Goal: Check status: Check status

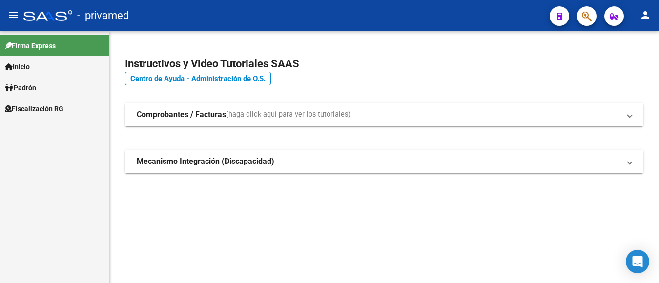
click at [594, 20] on button "button" at bounding box center [587, 16] width 20 height 20
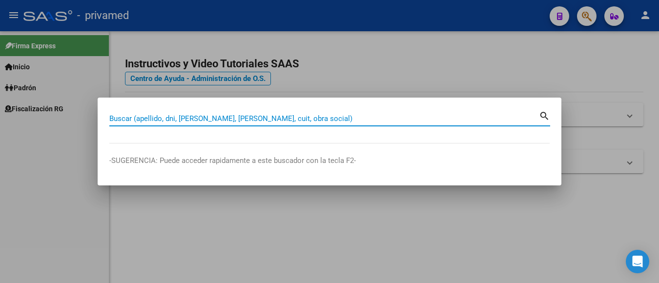
paste input "20266441593"
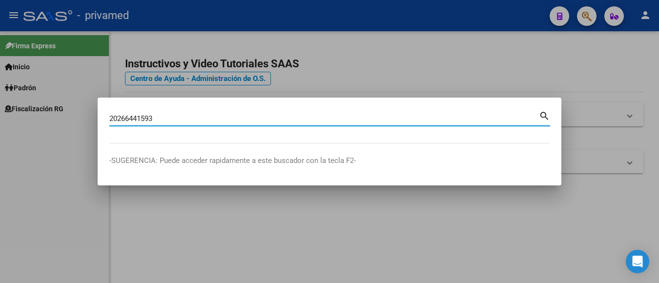
type input "20266441593"
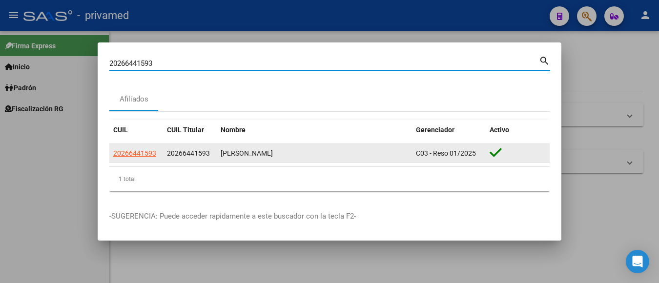
click at [135, 156] on span "20266441593" at bounding box center [134, 153] width 43 height 8
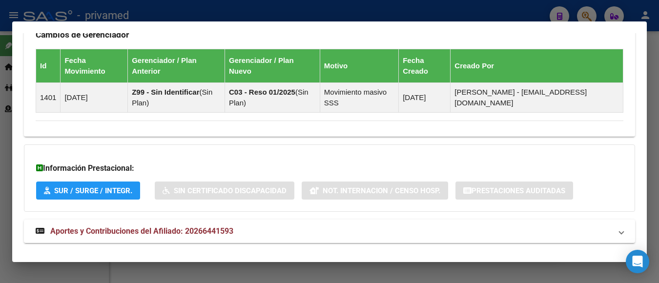
scroll to position [639, 0]
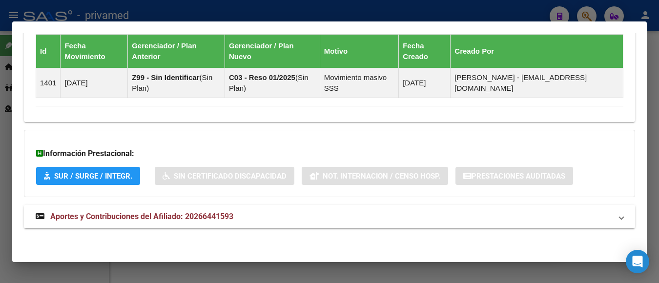
click at [238, 212] on mat-panel-title "Aportes y Contribuciones del Afiliado: 20266441593" at bounding box center [324, 217] width 576 height 12
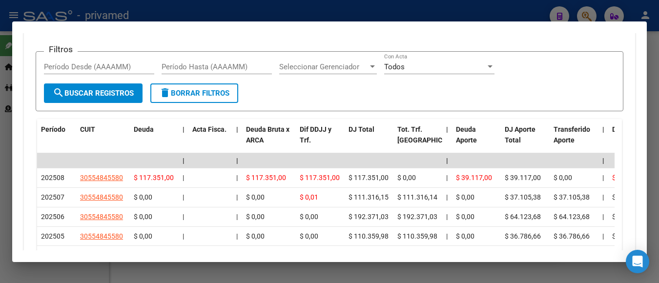
scroll to position [827, 0]
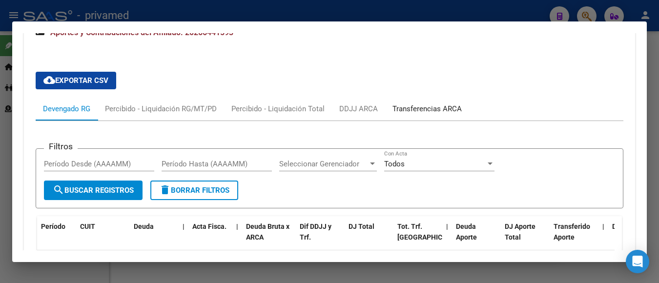
click at [425, 109] on div "Transferencias ARCA" at bounding box center [426, 108] width 69 height 11
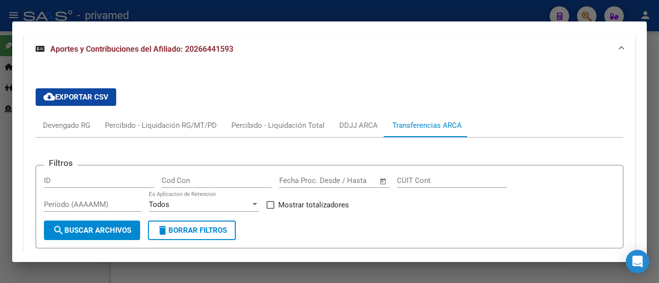
scroll to position [778, 0]
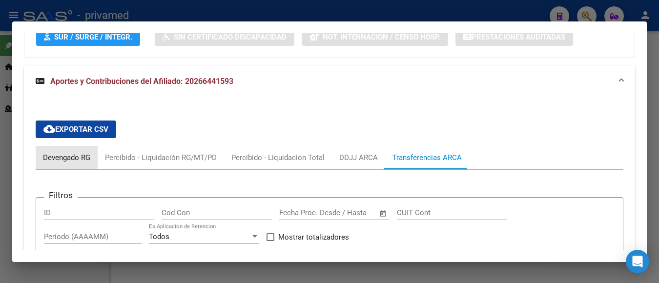
click at [79, 157] on div "Devengado RG" at bounding box center [66, 157] width 47 height 11
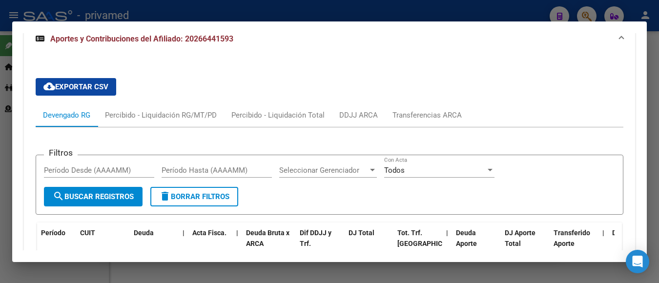
scroll to position [809, 0]
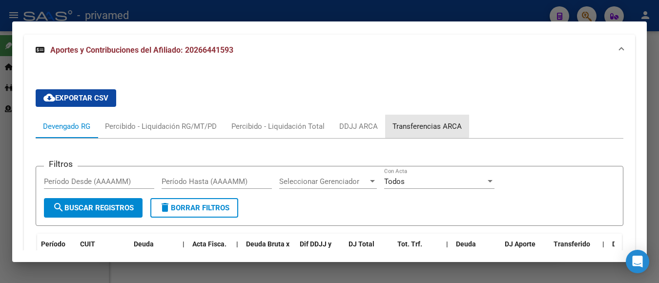
click at [393, 122] on div "Transferencias ARCA" at bounding box center [426, 126] width 69 height 11
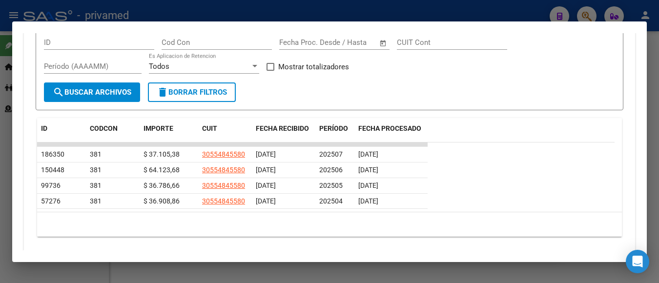
scroll to position [931, 0]
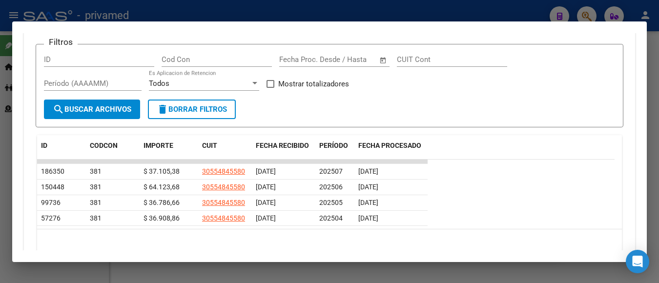
drag, startPoint x: 451, startPoint y: 121, endPoint x: 443, endPoint y: 121, distance: 8.8
click at [443, 121] on form "Filtros ID Cod Con Fecha inicio – Fecha fin Fecha Proc. Desde / Hasta CUIT Cont…" at bounding box center [329, 86] width 587 height 84
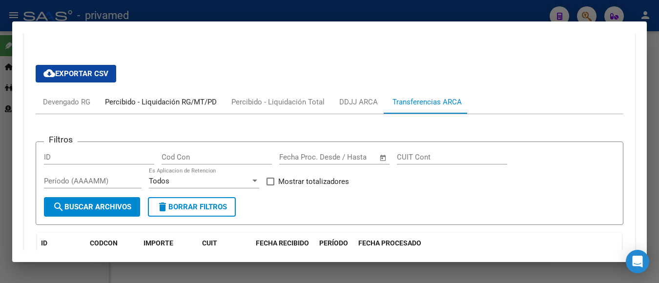
click at [161, 101] on div "Percibido - Liquidación RG/MT/PD" at bounding box center [161, 102] width 112 height 11
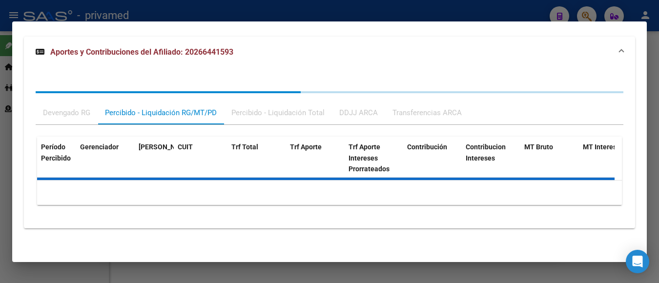
scroll to position [834, 0]
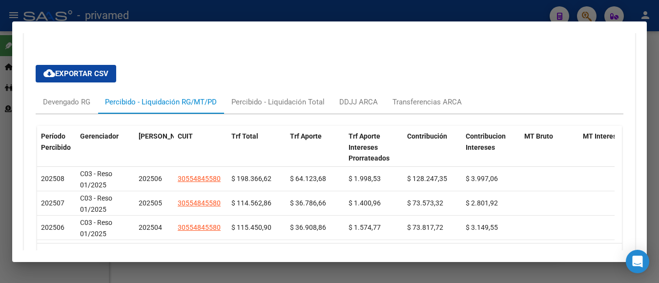
click at [74, 115] on div "Período Percibido Gerenciador Período Devengado CUIT Trf Total Trf Aporte Trf A…" at bounding box center [329, 194] width 587 height 161
click at [81, 103] on div "Devengado RG" at bounding box center [66, 102] width 47 height 11
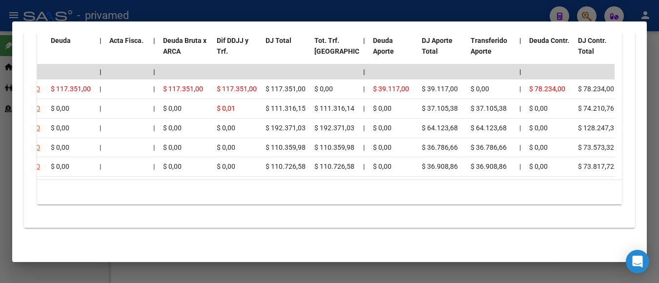
scroll to position [0, 0]
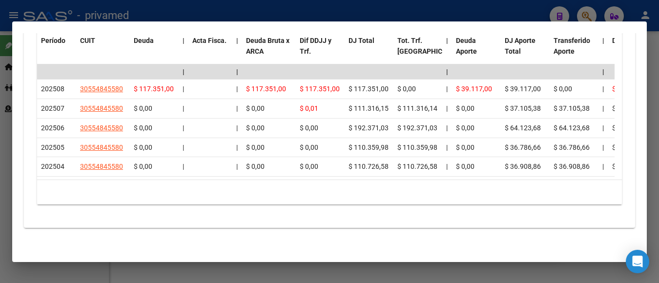
click at [652, 184] on div at bounding box center [329, 141] width 659 height 283
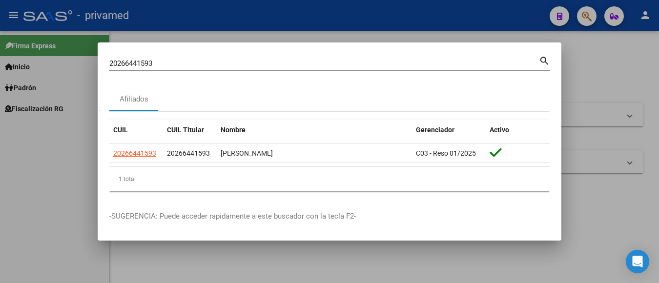
click at [617, 178] on div at bounding box center [329, 141] width 659 height 283
